Goal: Find specific page/section: Find specific page/section

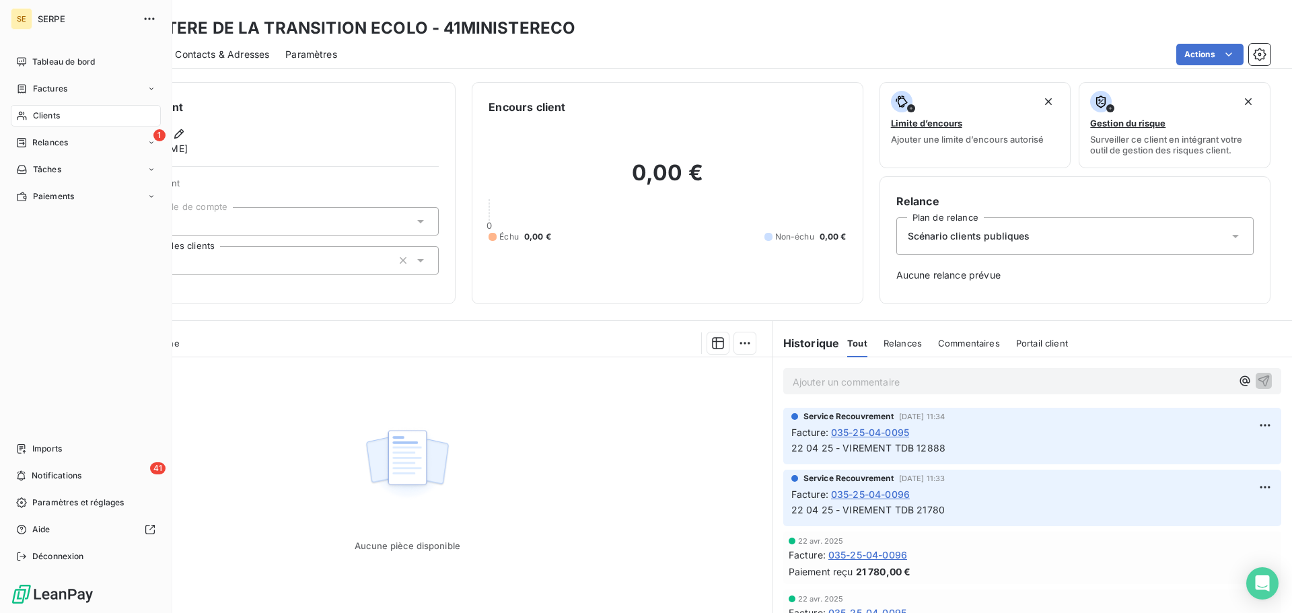
click at [36, 118] on span "Clients" at bounding box center [46, 116] width 27 height 12
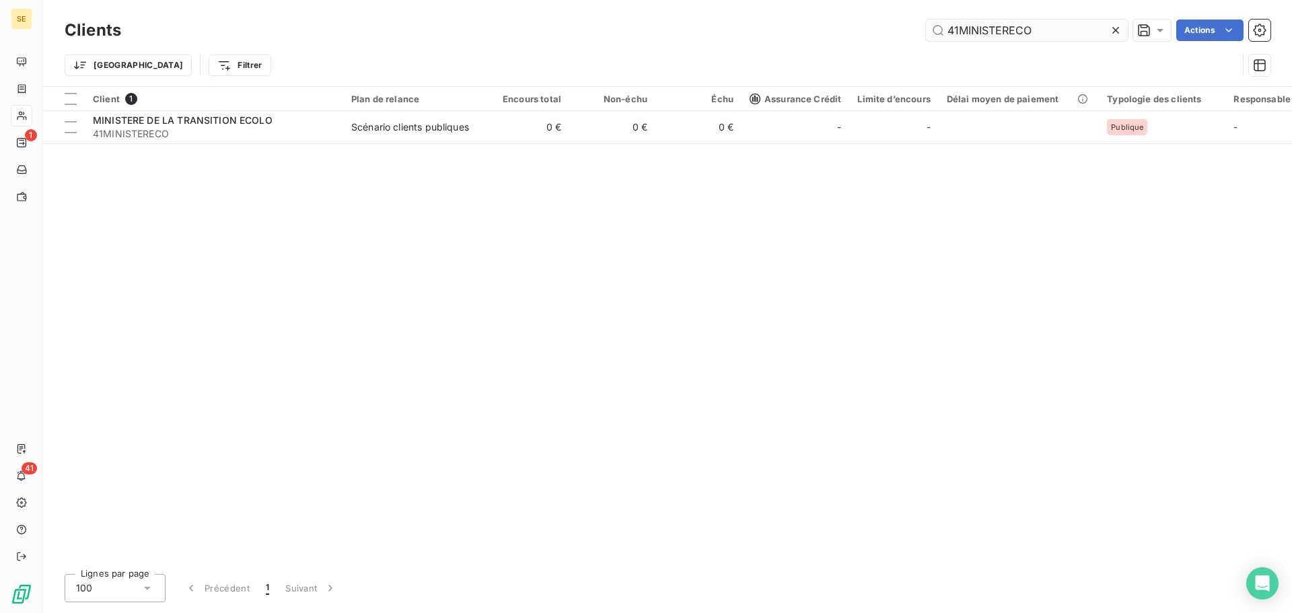
click at [1082, 36] on input "41MINISTERECO" at bounding box center [1027, 31] width 202 height 22
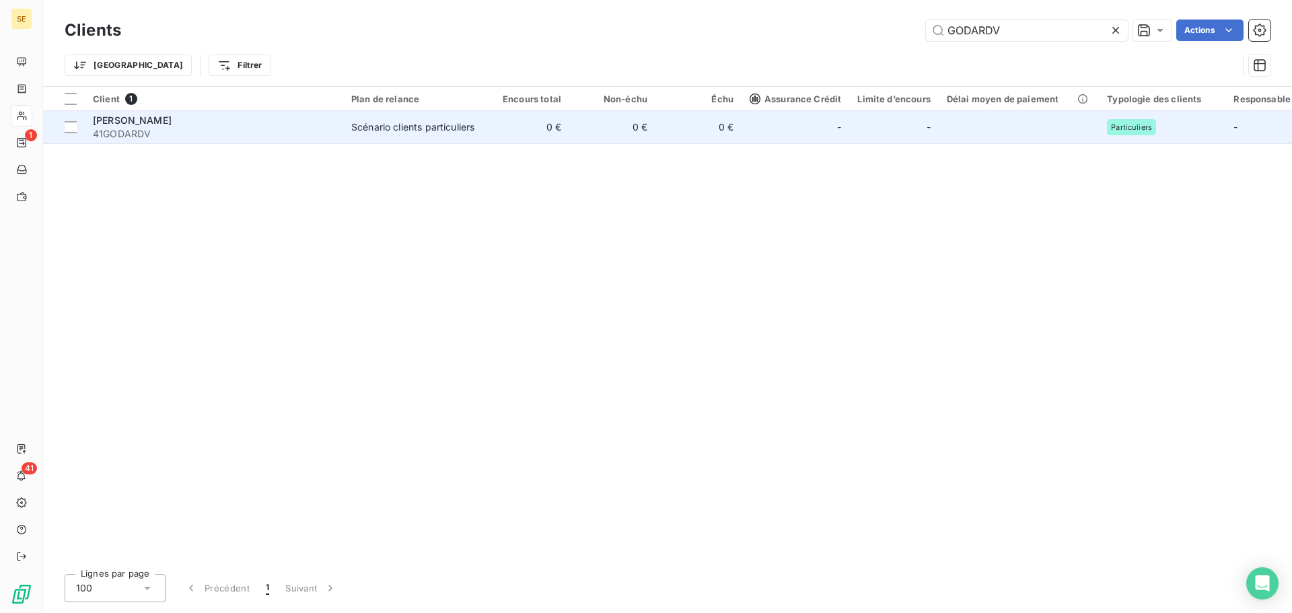
type input "GODARDV"
click at [478, 132] on td "Scénario clients particuliers" at bounding box center [413, 127] width 140 height 32
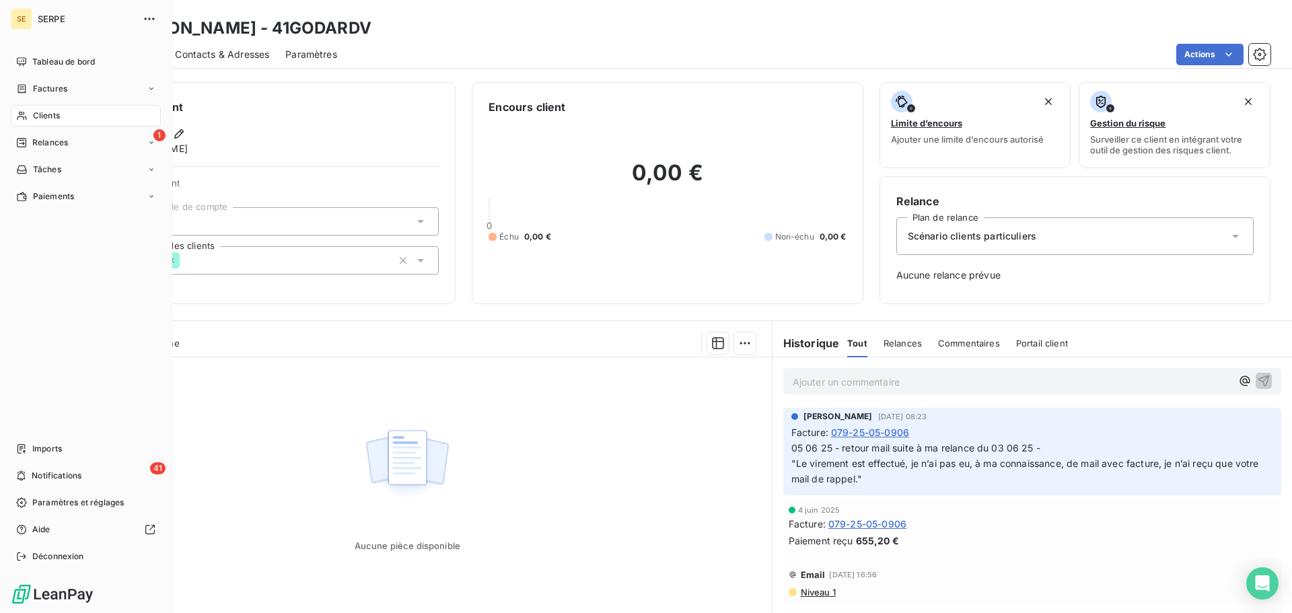
click at [30, 110] on div "Clients" at bounding box center [86, 116] width 150 height 22
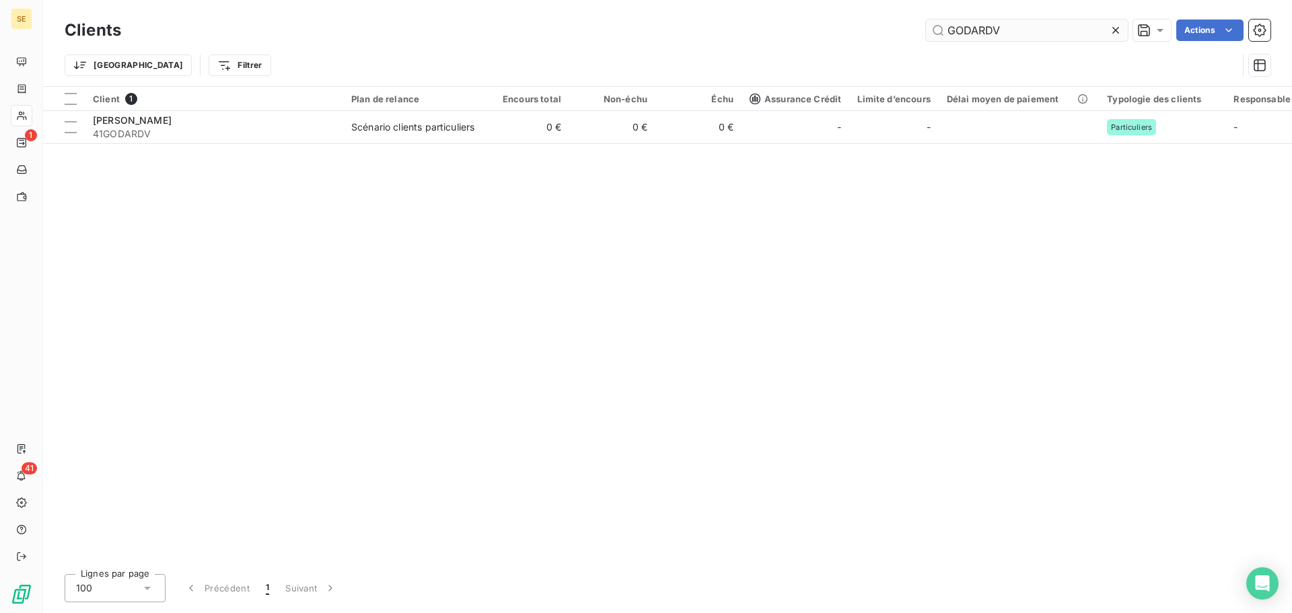
click at [1010, 26] on input "GODARDV" at bounding box center [1027, 31] width 202 height 22
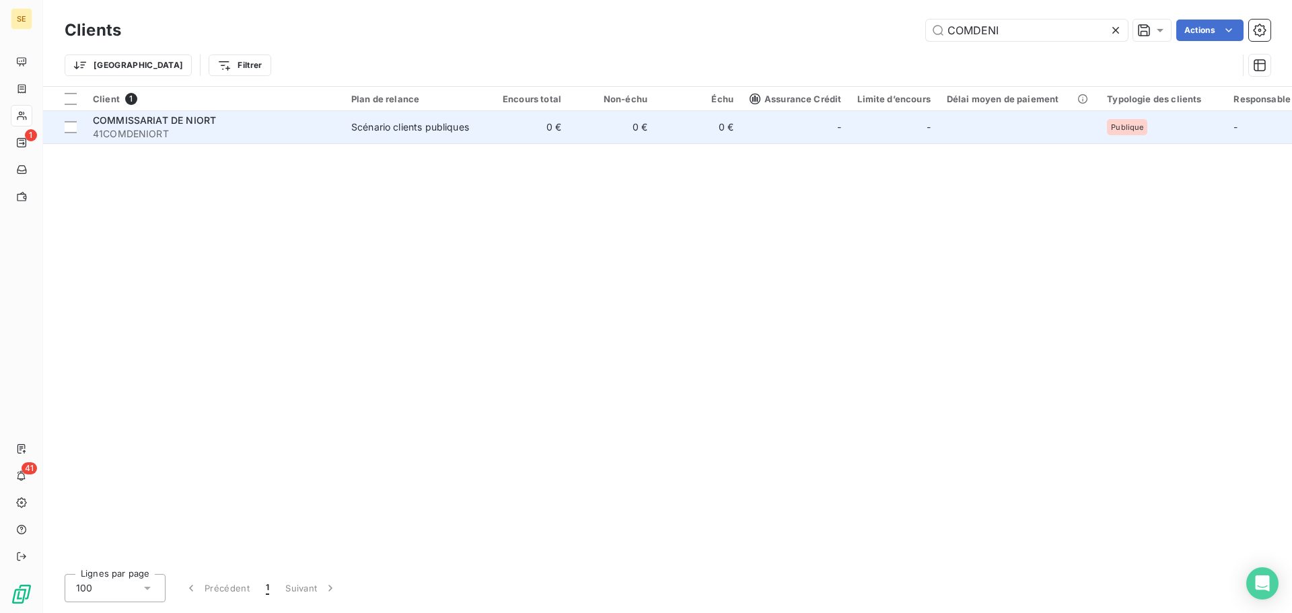
type input "COMDENI"
click at [433, 133] on div "Scénario clients publiques" at bounding box center [410, 126] width 118 height 13
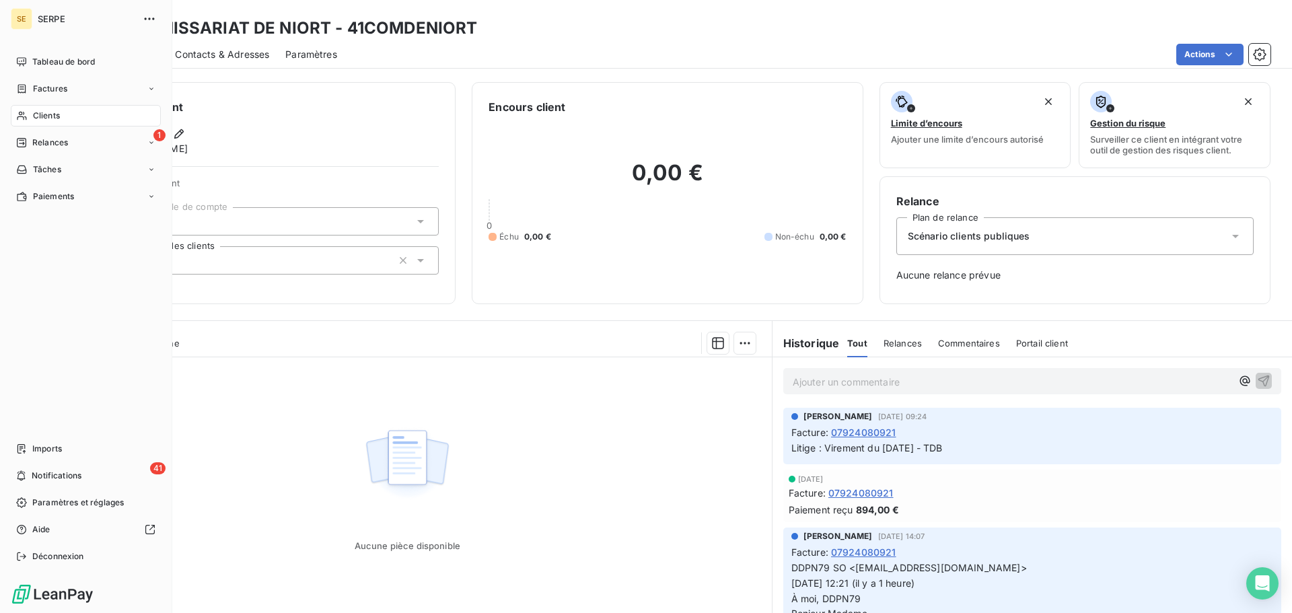
click at [30, 116] on div "Clients" at bounding box center [86, 116] width 150 height 22
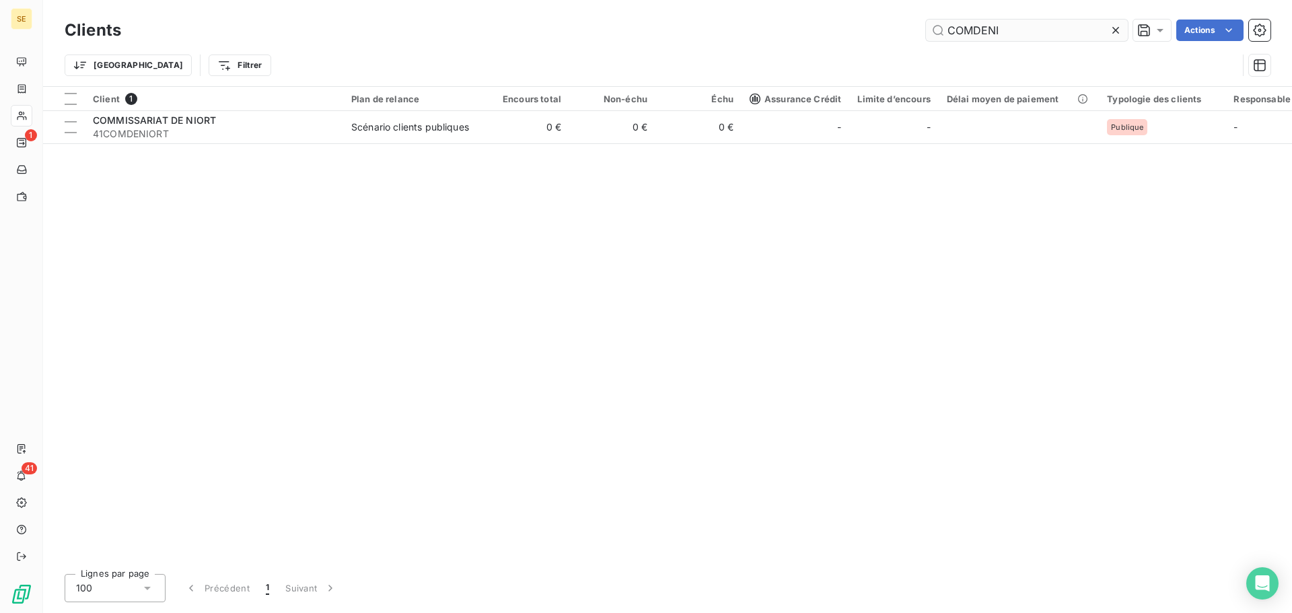
click at [1007, 32] on input "COMDENI" at bounding box center [1027, 31] width 202 height 22
click at [1008, 32] on input "COMDENI" at bounding box center [1027, 31] width 202 height 22
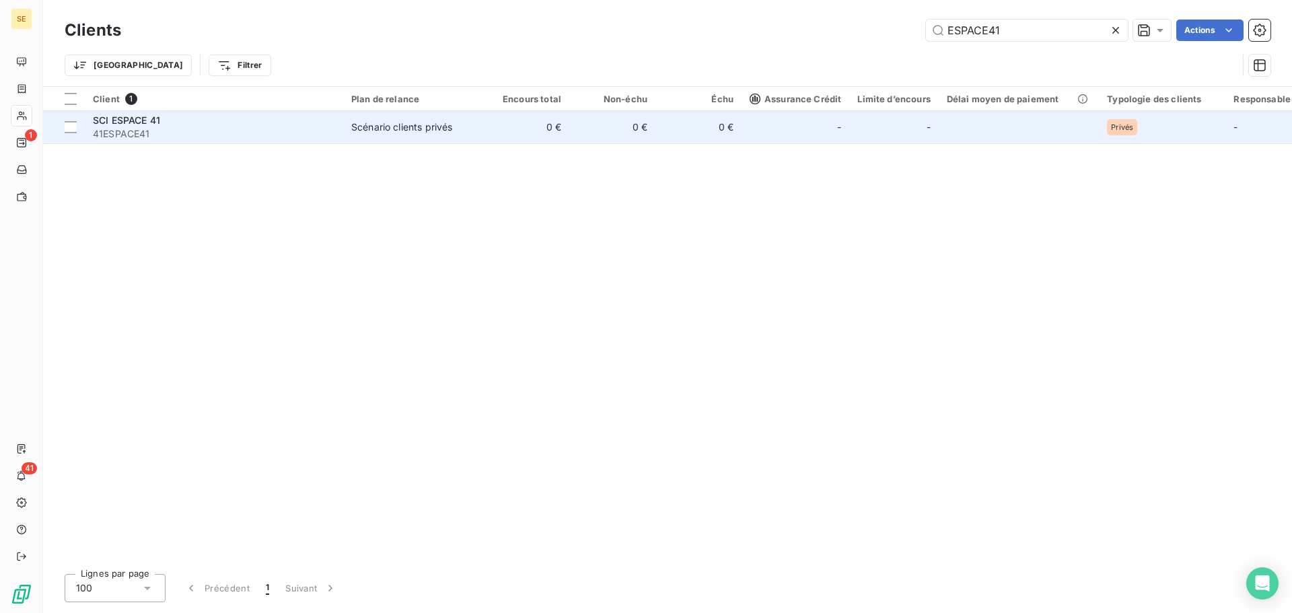
type input "ESPACE41"
click at [538, 120] on td "0 €" at bounding box center [526, 127] width 86 height 32
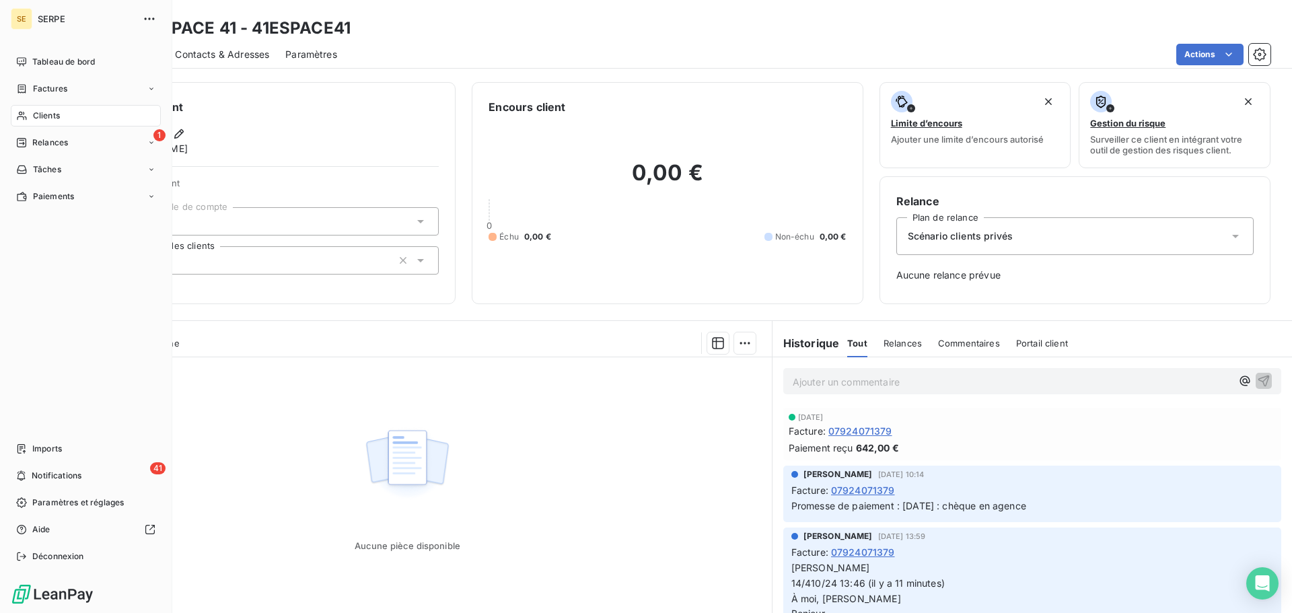
click at [28, 124] on div "Clients" at bounding box center [86, 116] width 150 height 22
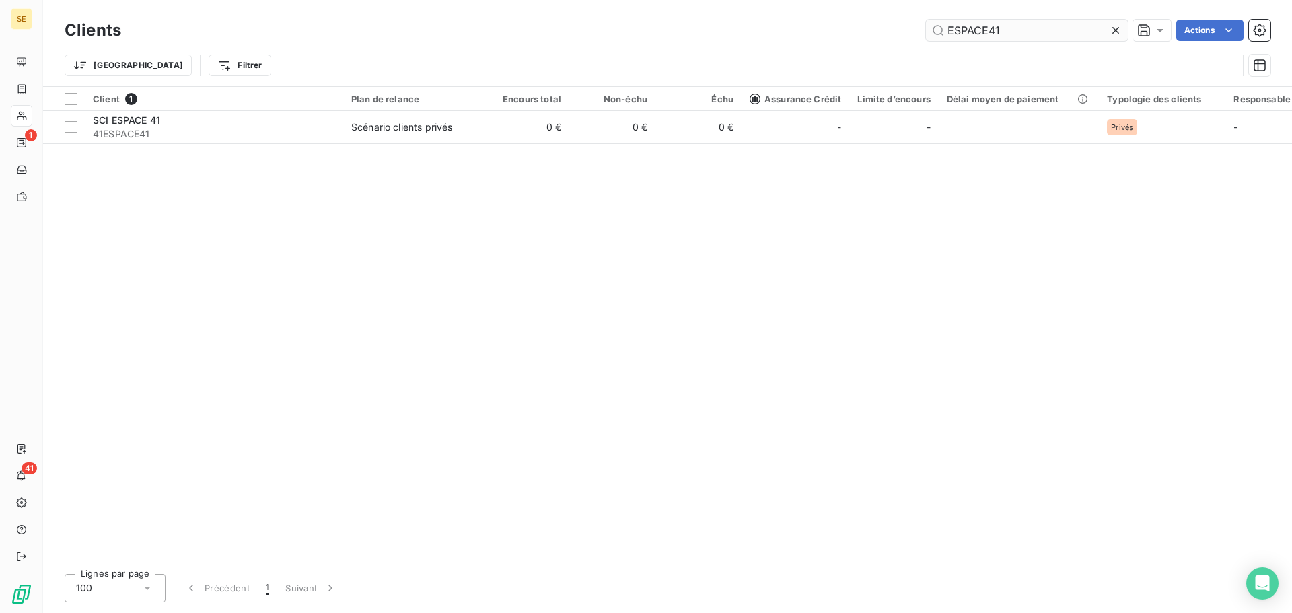
click at [1021, 27] on input "ESPACE41" at bounding box center [1027, 31] width 202 height 22
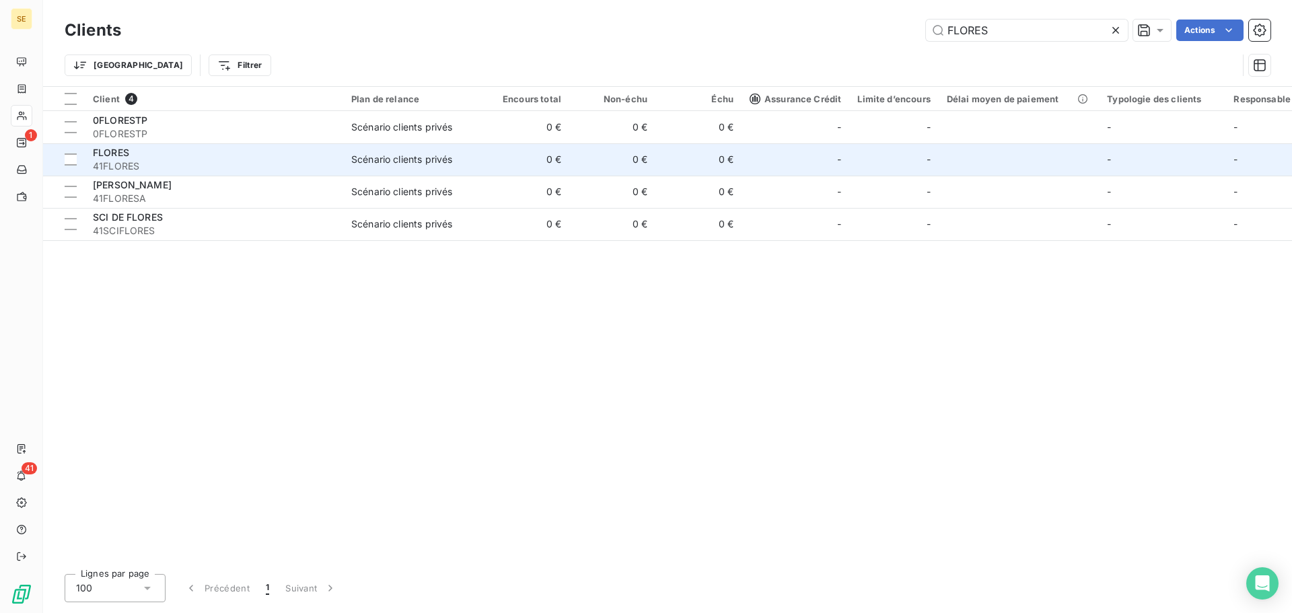
type input "FLORES"
click at [459, 161] on span "Scénario clients privés" at bounding box center [413, 159] width 124 height 13
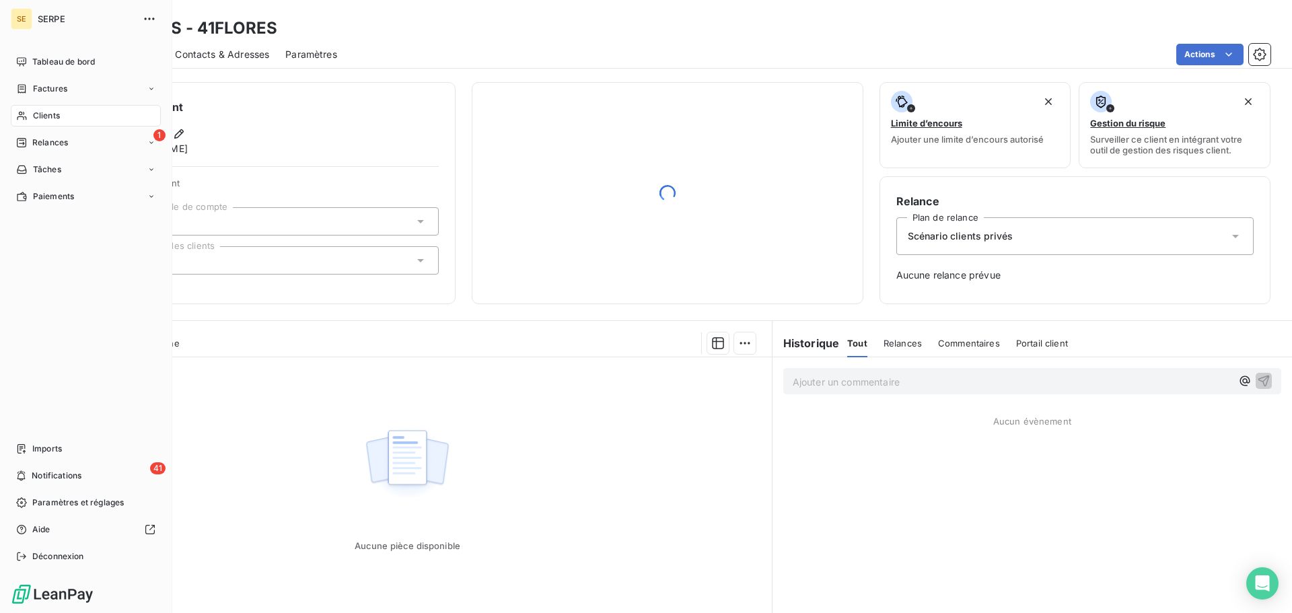
click at [63, 110] on div "Clients" at bounding box center [86, 116] width 150 height 22
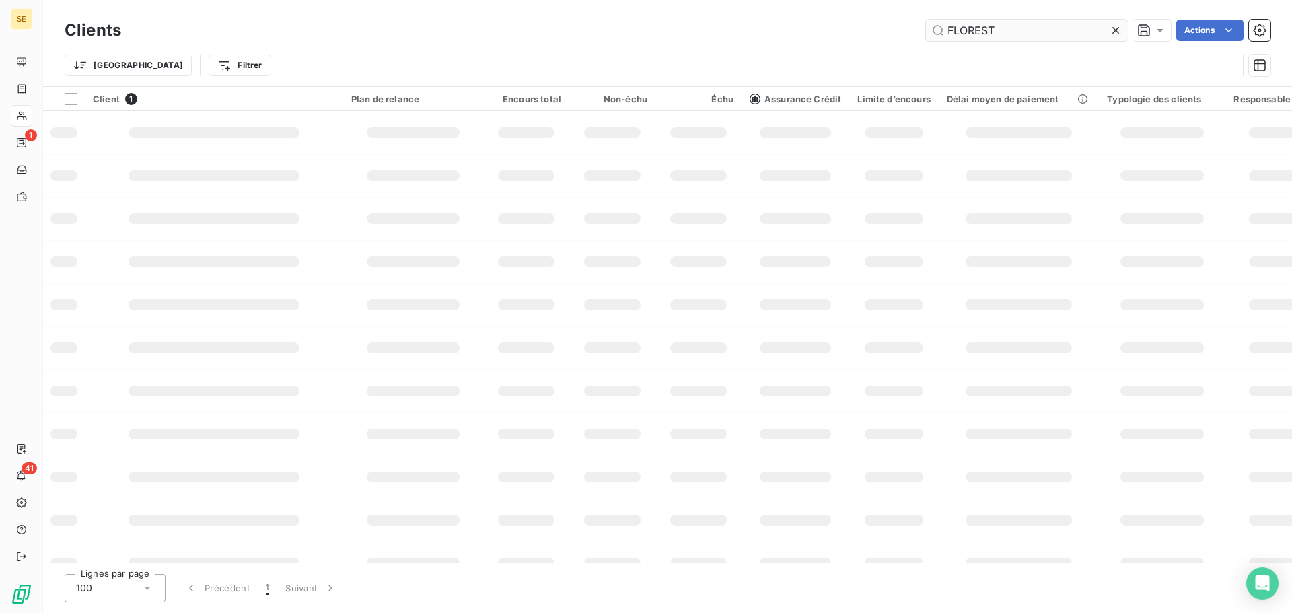
type input "FLORES"
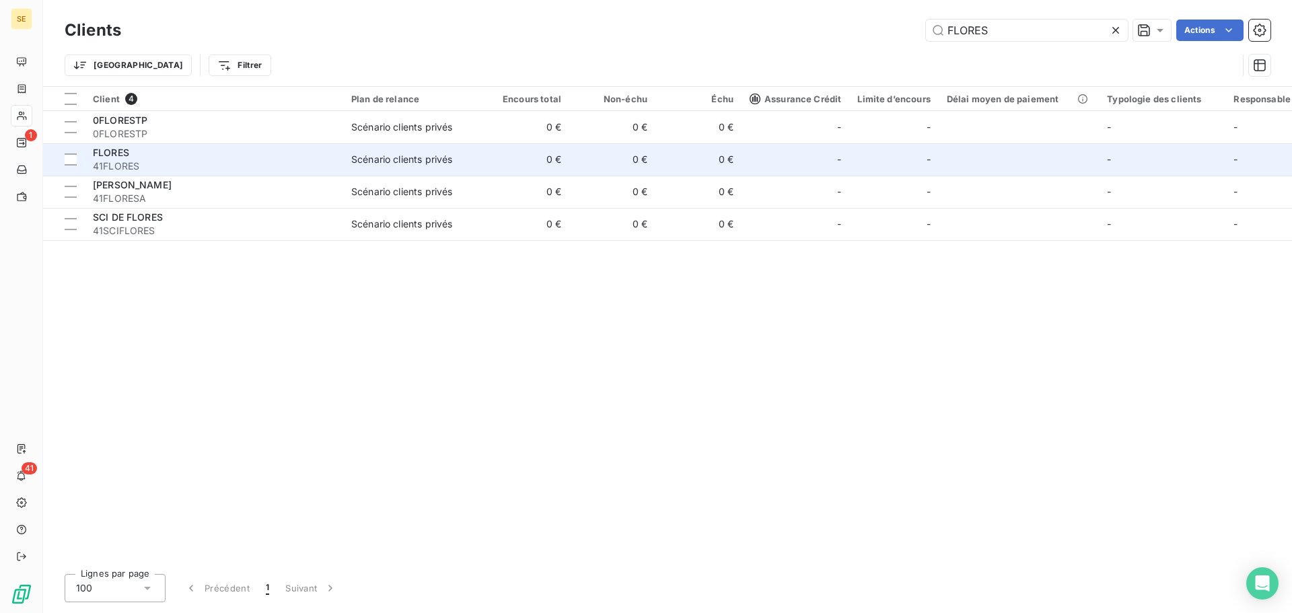
click at [266, 163] on span "41FLORES" at bounding box center [214, 165] width 242 height 13
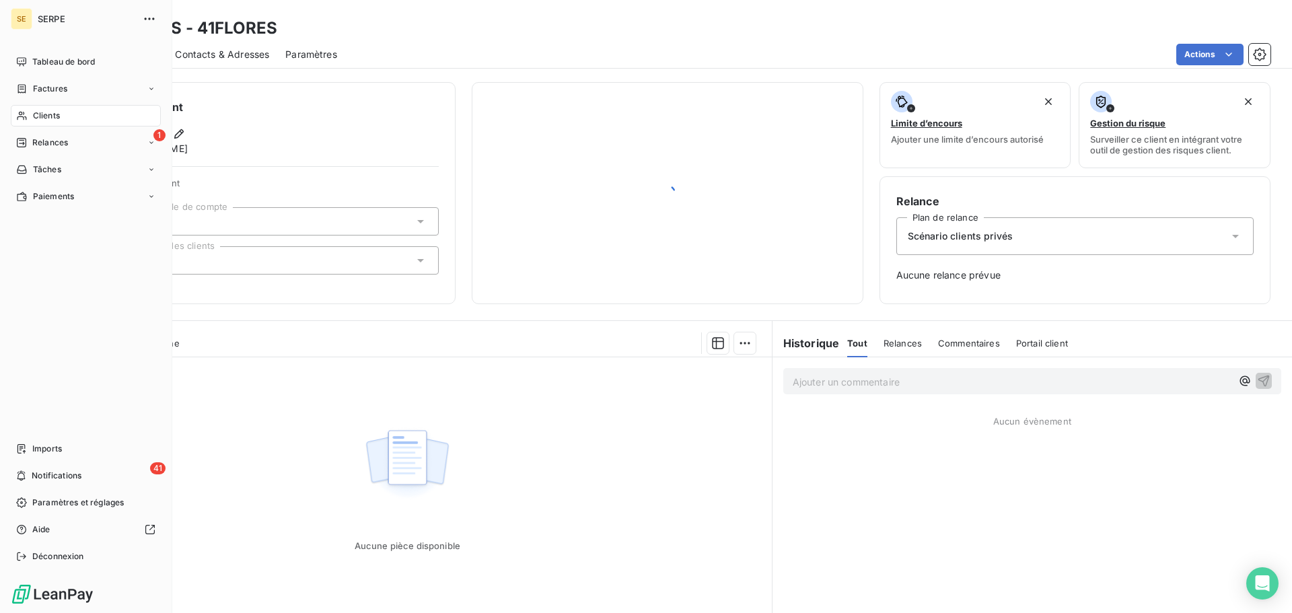
click at [26, 116] on icon at bounding box center [21, 115] width 11 height 11
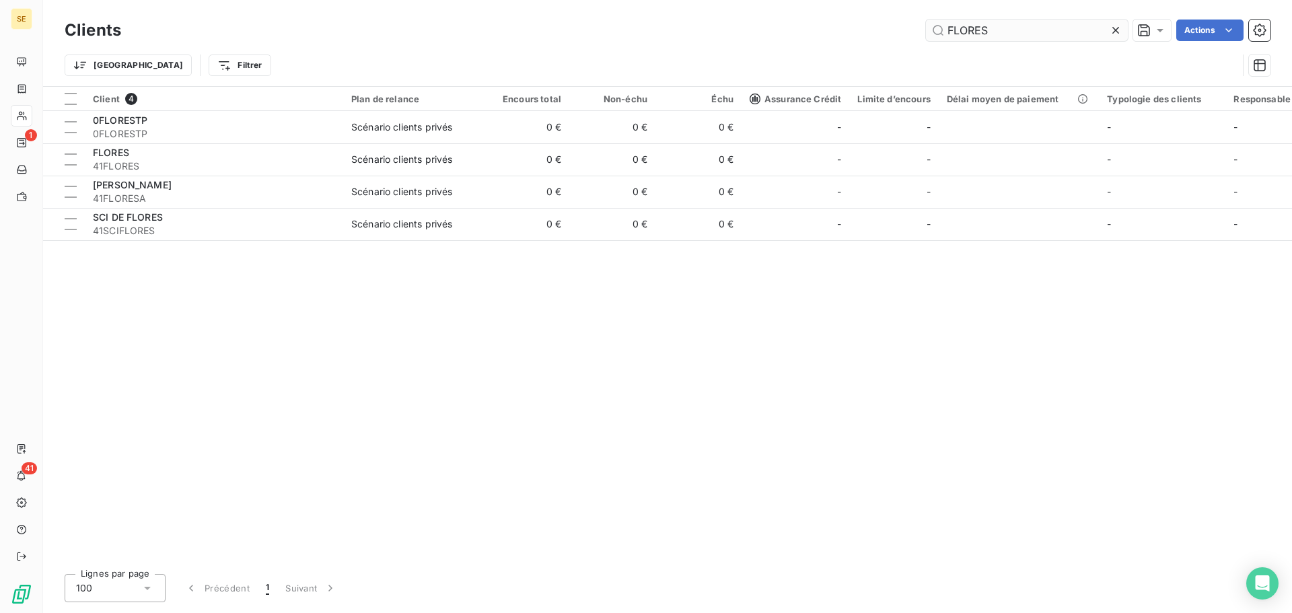
click at [1046, 24] on input "FLORES" at bounding box center [1027, 31] width 202 height 22
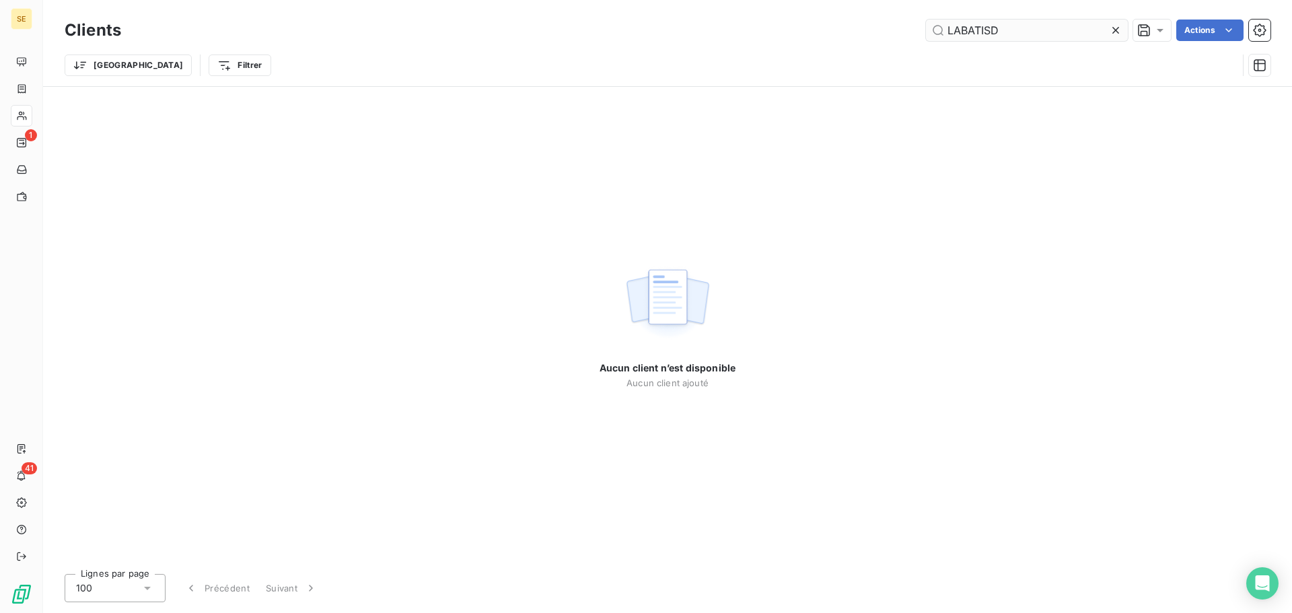
click at [1025, 34] on input "LABATISD" at bounding box center [1027, 31] width 202 height 22
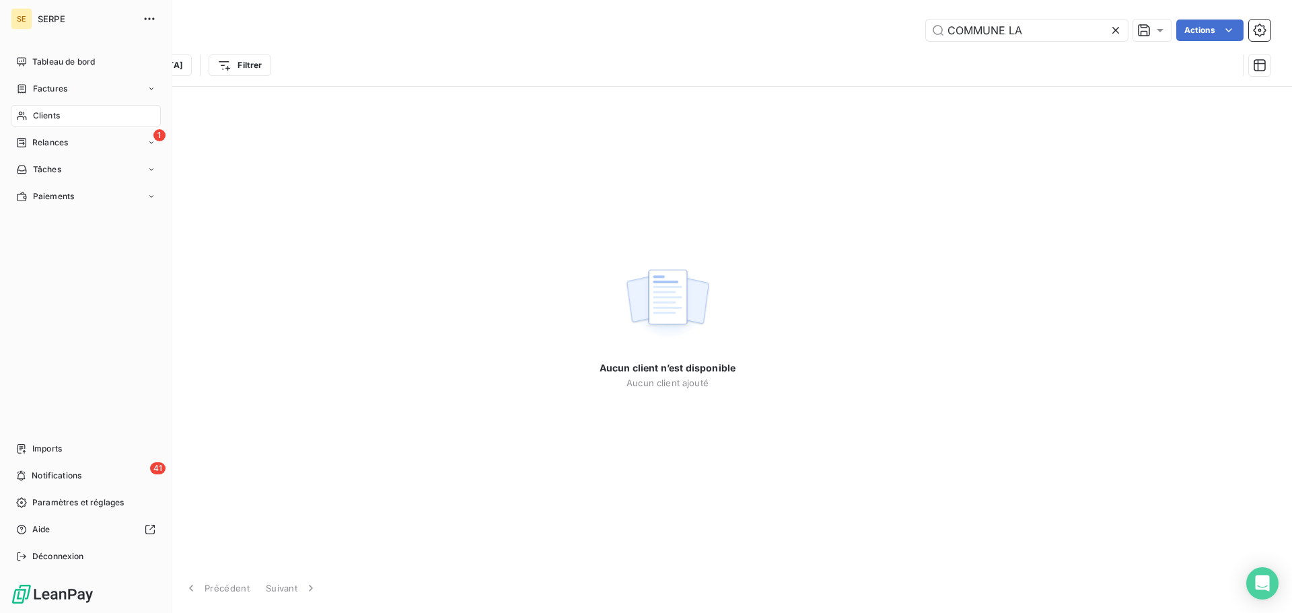
click at [16, 113] on icon at bounding box center [21, 115] width 11 height 11
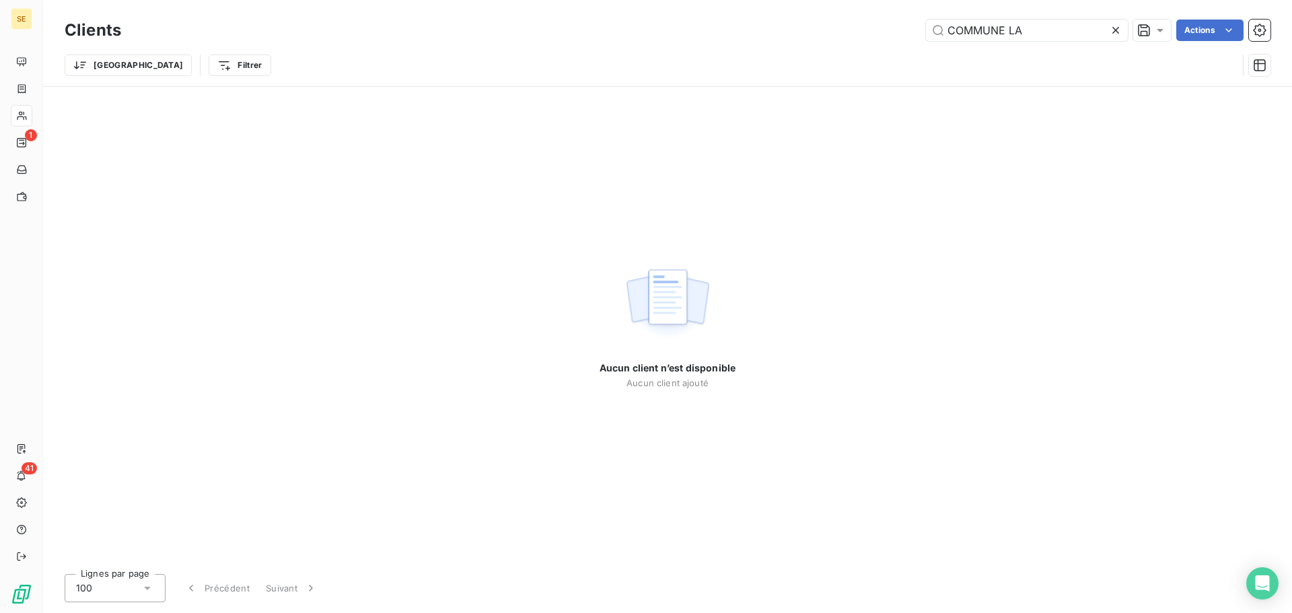
click at [1043, 13] on div "Clients COMMUNE LA Actions Trier Filtrer" at bounding box center [667, 43] width 1249 height 86
click at [1033, 28] on input "COMMUNE LA" at bounding box center [1027, 31] width 202 height 22
click at [1032, 28] on input "COMMUNE LA" at bounding box center [1027, 31] width 202 height 22
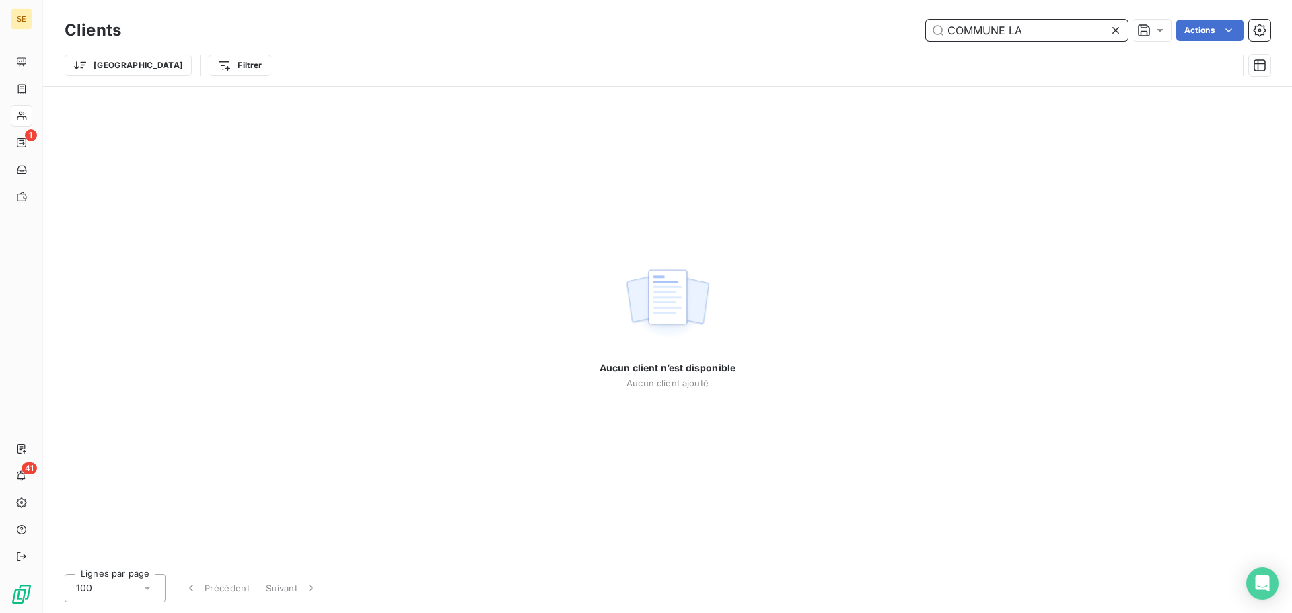
click at [1032, 28] on input "COMMUNE LA" at bounding box center [1027, 31] width 202 height 22
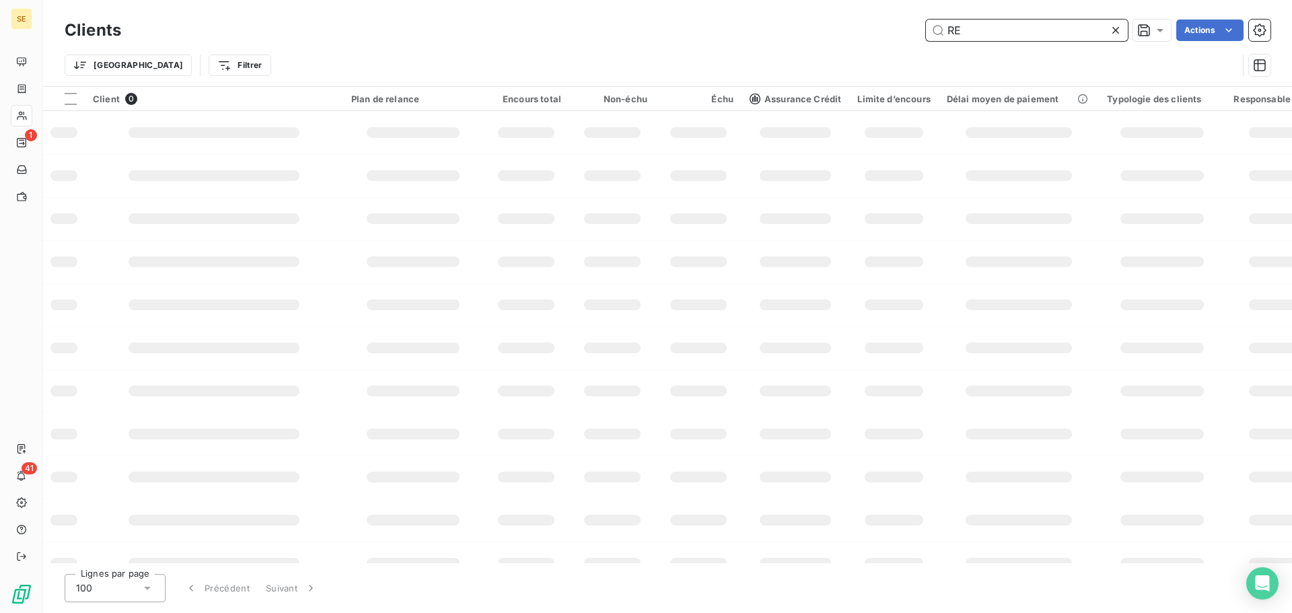
type input "R"
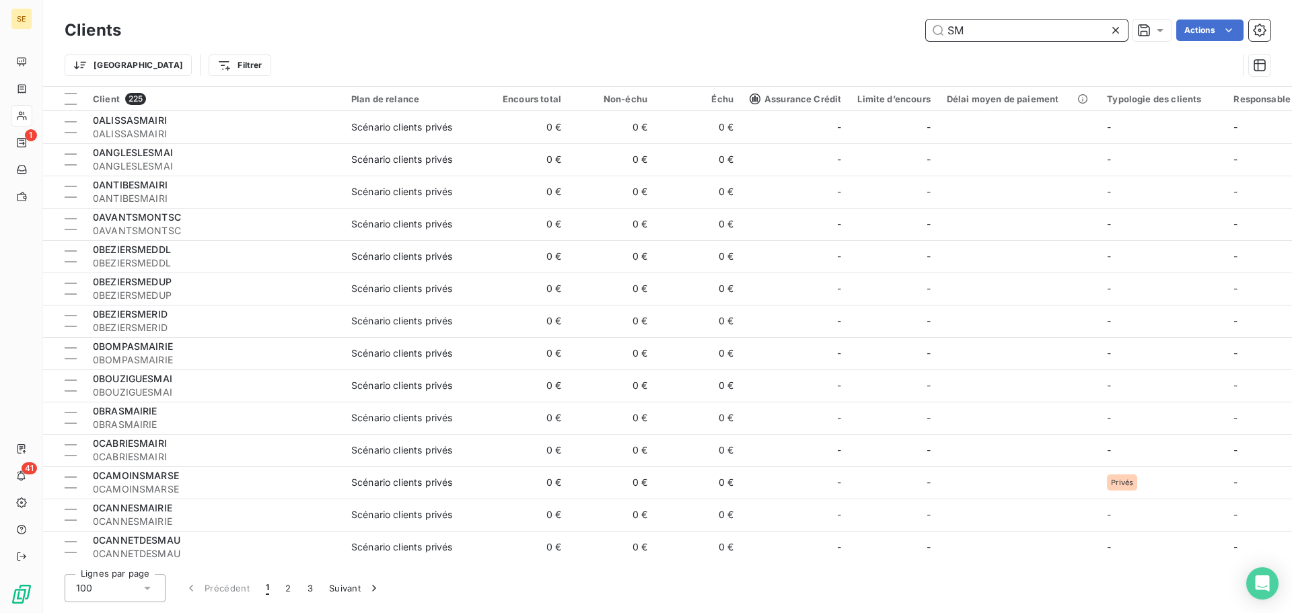
type input "S"
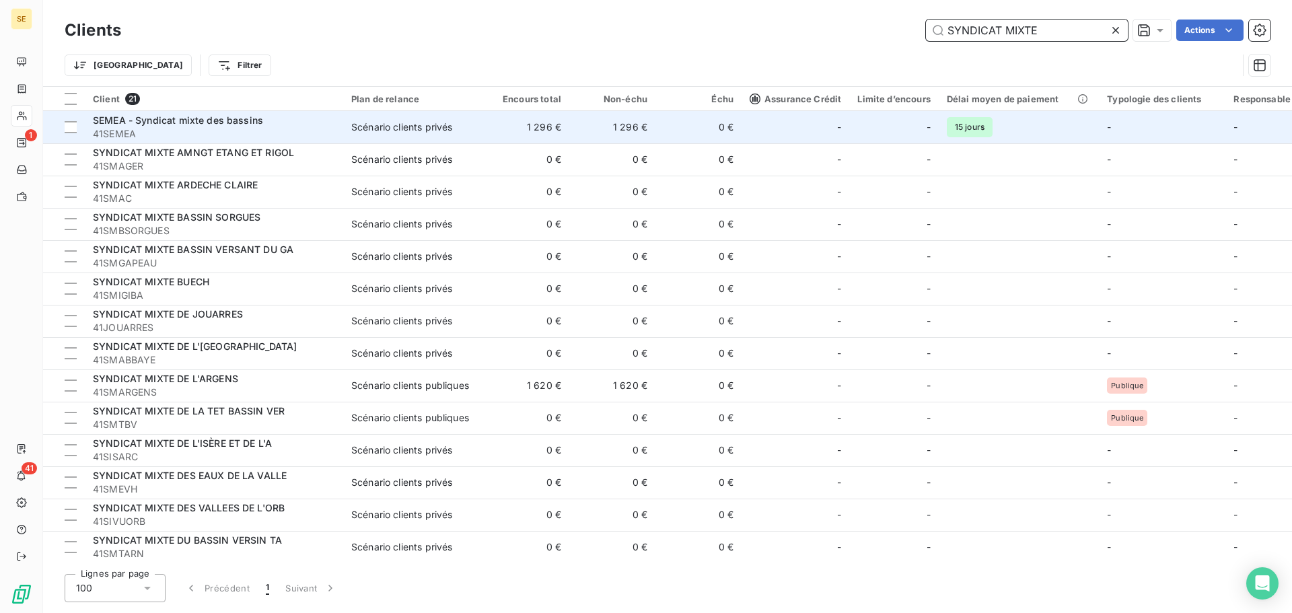
type input "SYNDICAT MIXTE"
click at [270, 126] on div "SEMEA - Syndicat mixte des bassins" at bounding box center [214, 120] width 242 height 13
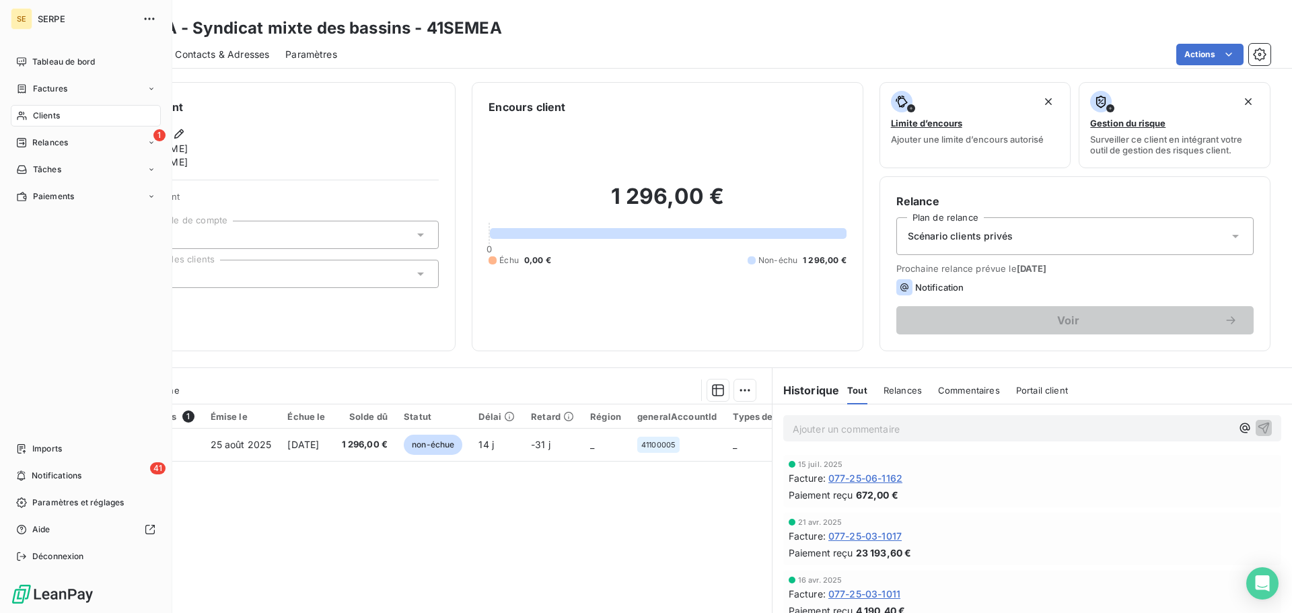
click at [61, 113] on div "Clients" at bounding box center [86, 116] width 150 height 22
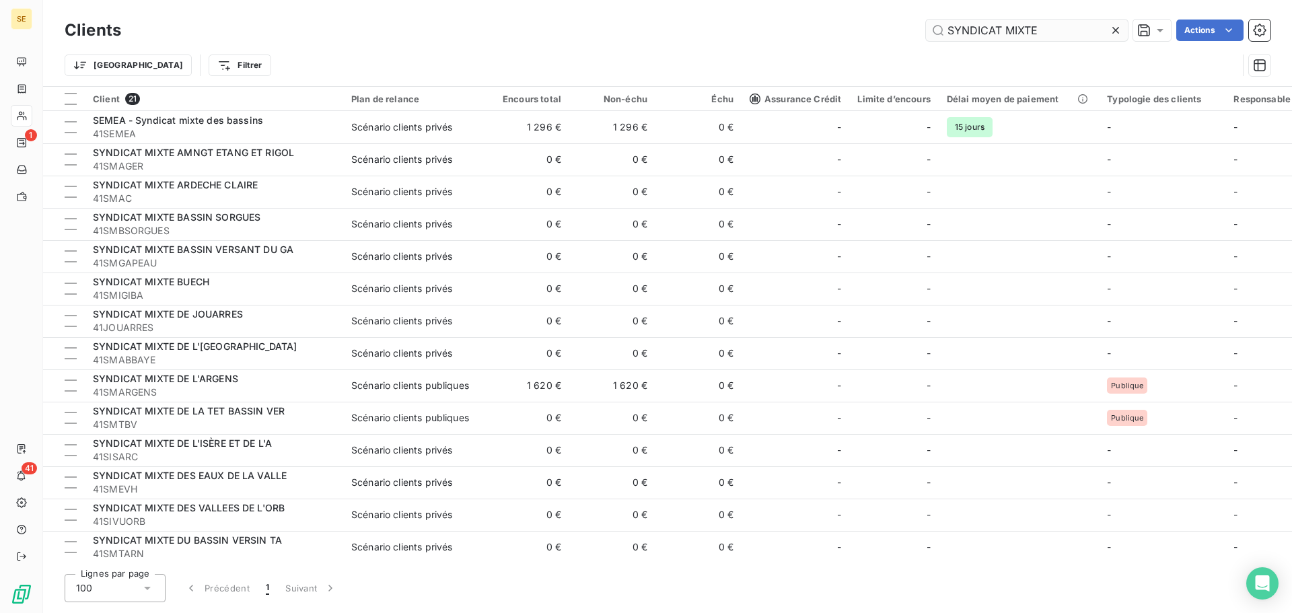
click at [1060, 33] on input "SYNDICAT MIXTE" at bounding box center [1027, 31] width 202 height 22
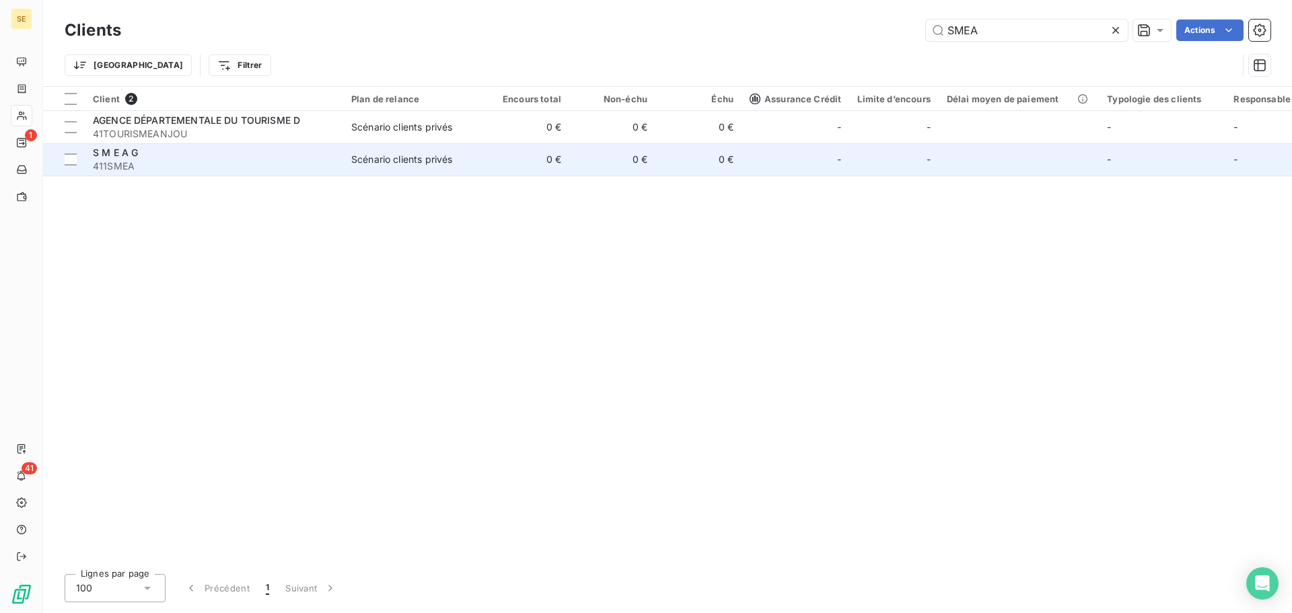
type input "SMEA"
click at [381, 167] on td "Scénario clients privés" at bounding box center [413, 159] width 140 height 32
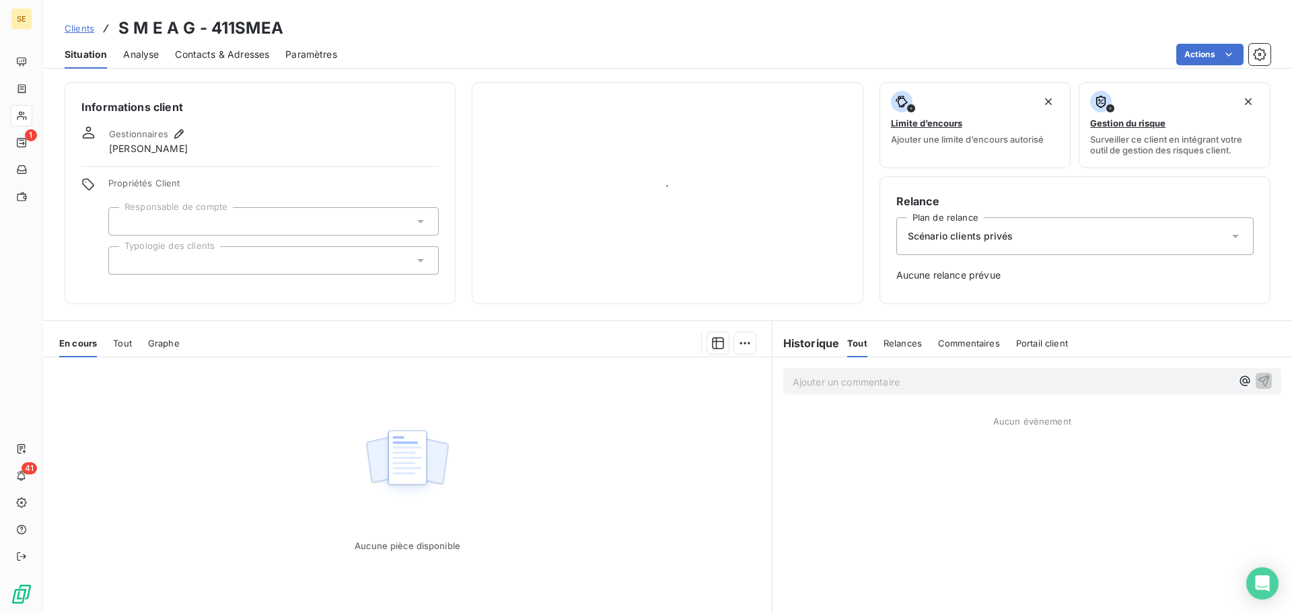
click at [264, 30] on h3 "S M E A G - 411SMEA" at bounding box center [200, 28] width 165 height 24
copy h3 "411SMEA"
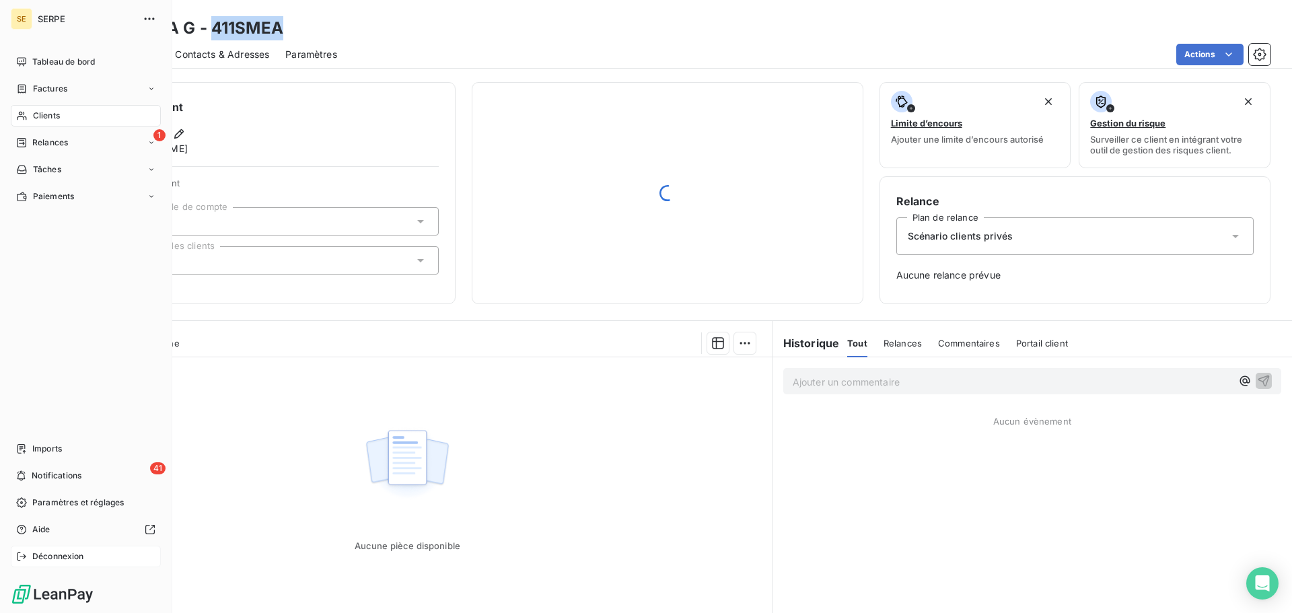
click at [38, 553] on span "Déconnexion" at bounding box center [58, 556] width 52 height 12
